Goal: Use online tool/utility: Use online tool/utility

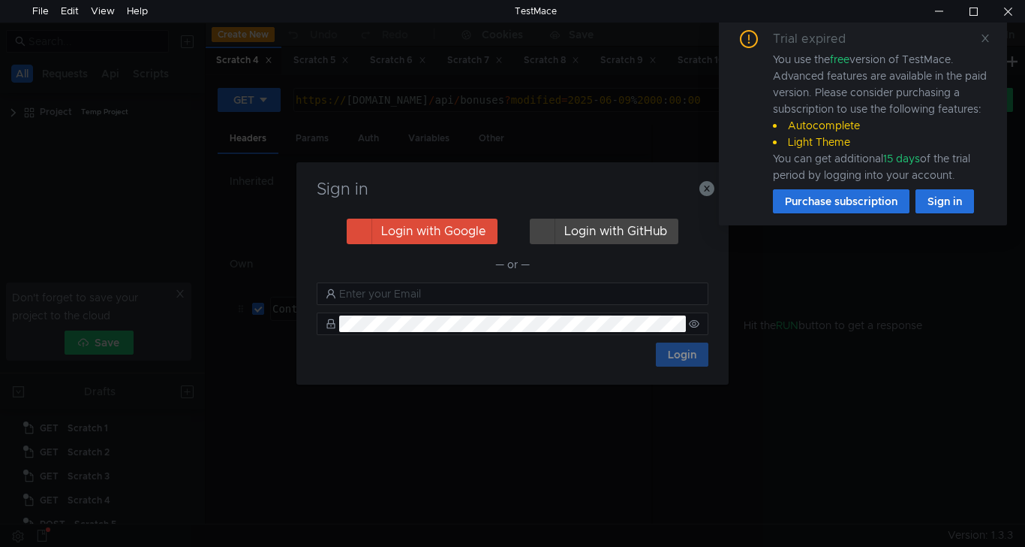
click at [980, 34] on div "Trial expired You use the free version of TestMace. Advanced features are avail…" at bounding box center [863, 121] width 252 height 183
click at [981, 34] on icon at bounding box center [985, 38] width 11 height 11
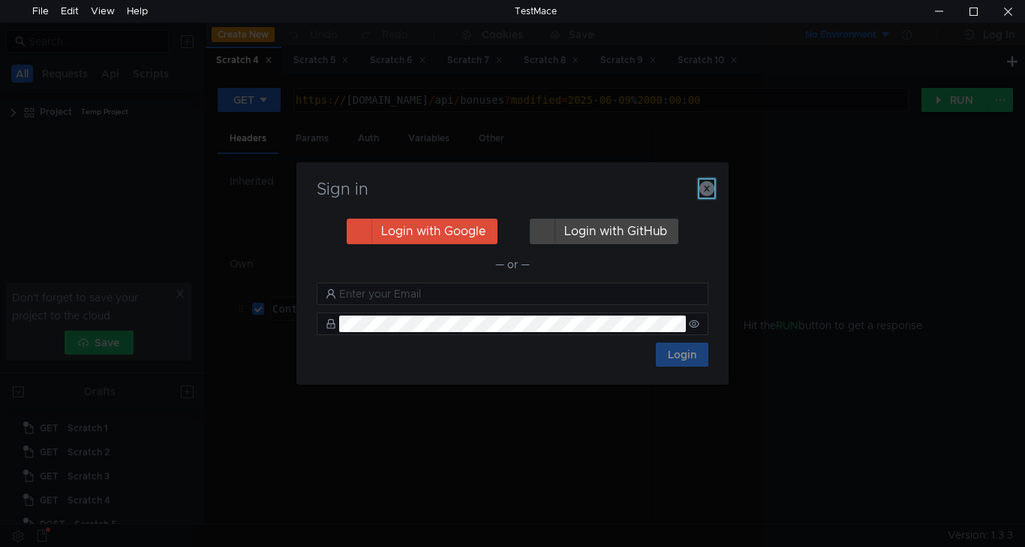
click at [706, 191] on icon "button" at bounding box center [707, 188] width 15 height 15
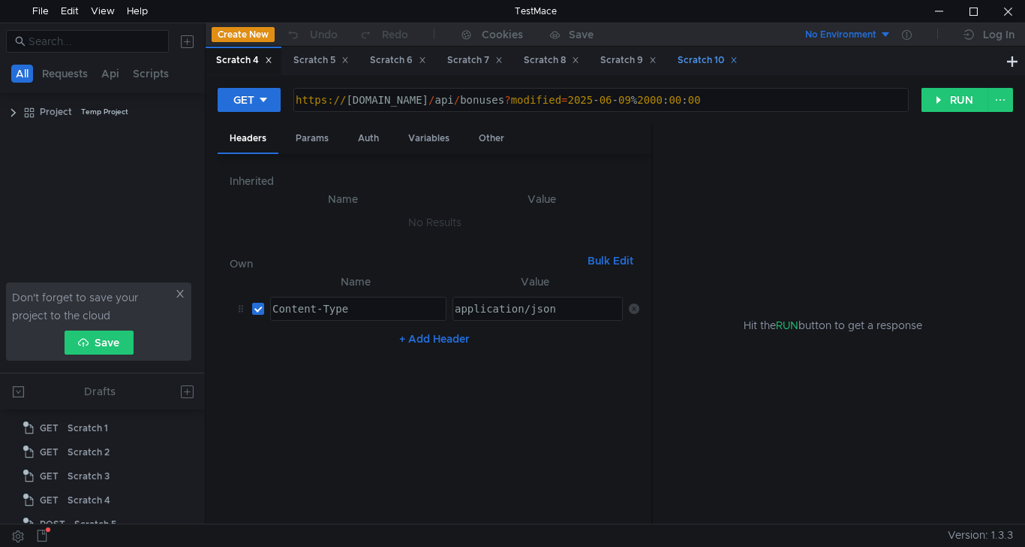
drag, startPoint x: 709, startPoint y: 57, endPoint x: 700, endPoint y: 60, distance: 8.8
click at [708, 57] on div "Scratch 10" at bounding box center [708, 61] width 60 height 16
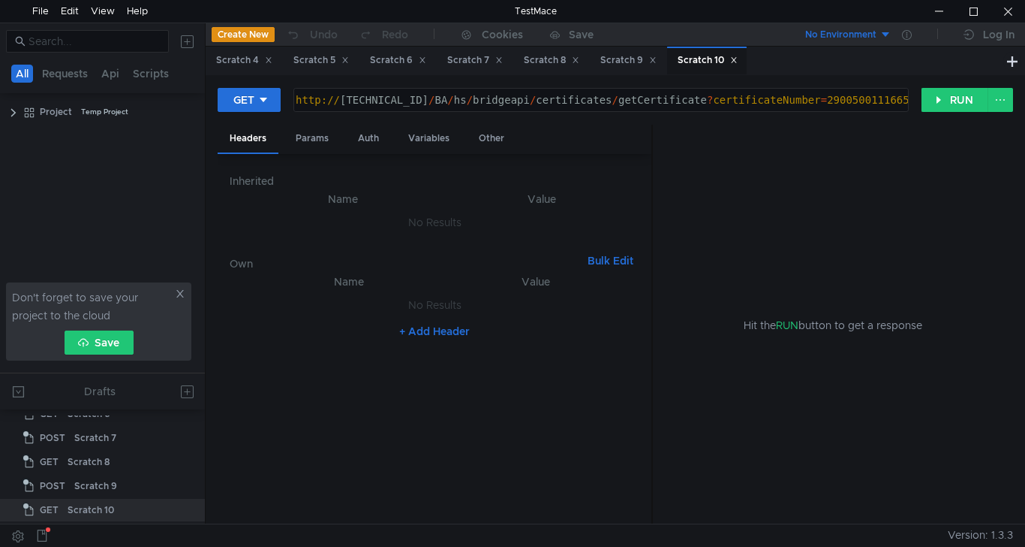
click at [837, 98] on div "http:// [TECHNICAL_ID] / BA / hs / bridgeapi / certificates / getCertificate ? …" at bounding box center [600, 112] width 614 height 36
paste textarea "2341"
type textarea "[URL][TECHNICAL_ID]"
click at [954, 97] on button "RUN" at bounding box center [955, 100] width 67 height 24
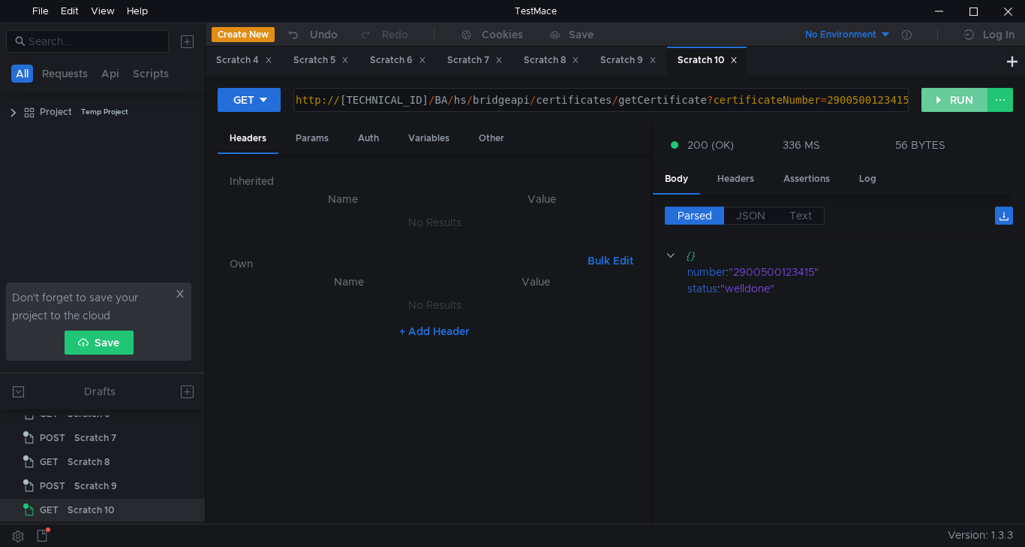
click at [964, 99] on button "RUN" at bounding box center [955, 100] width 67 height 24
click at [955, 96] on button "RUN" at bounding box center [955, 100] width 67 height 24
click at [957, 100] on button "RUN" at bounding box center [955, 100] width 67 height 24
